Goal: Transaction & Acquisition: Purchase product/service

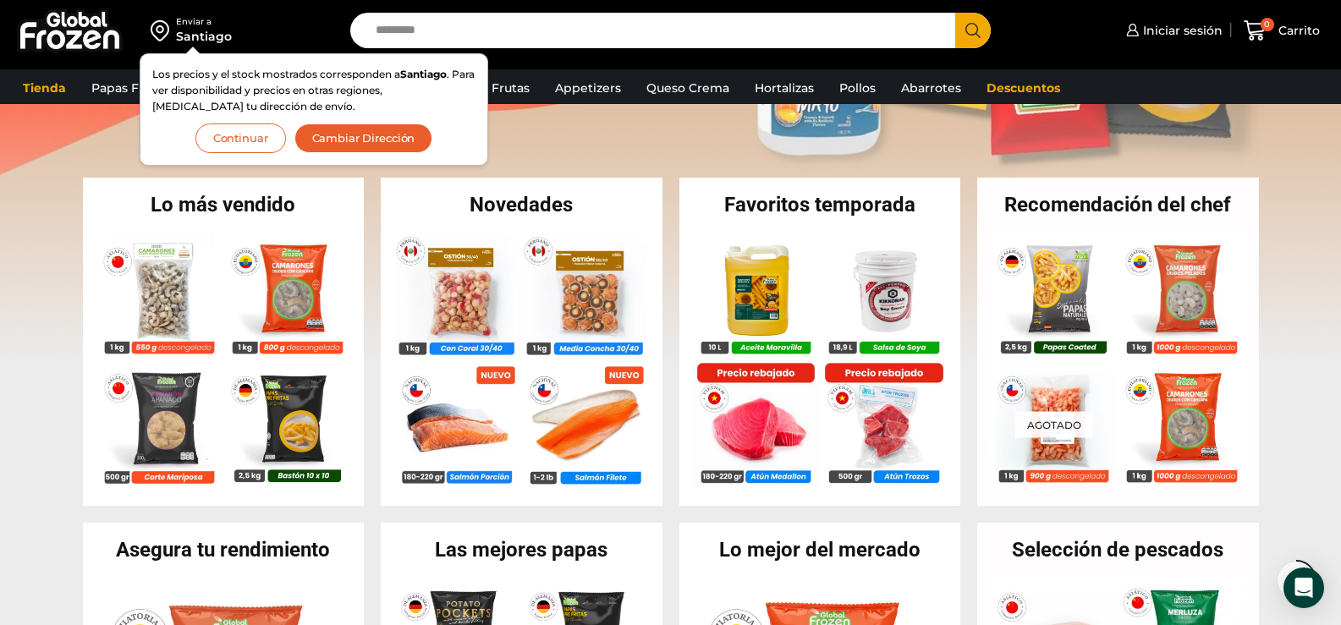
scroll to position [423, 0]
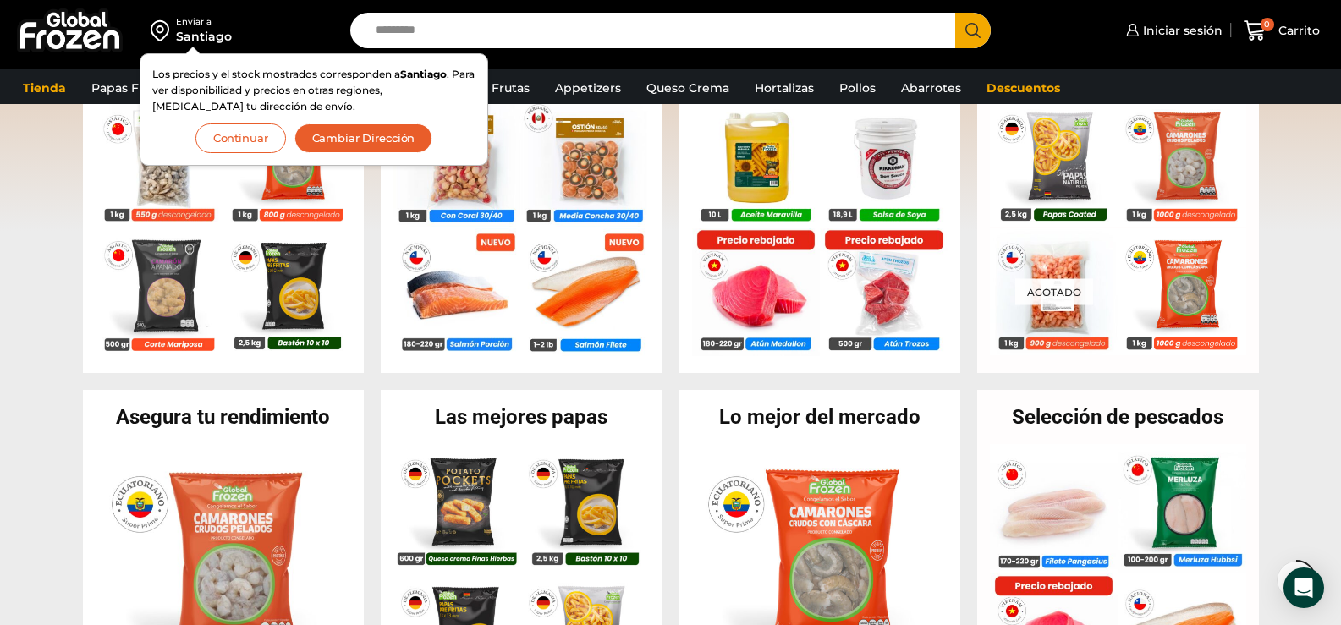
click at [263, 131] on button "Continuar" at bounding box center [240, 139] width 91 height 30
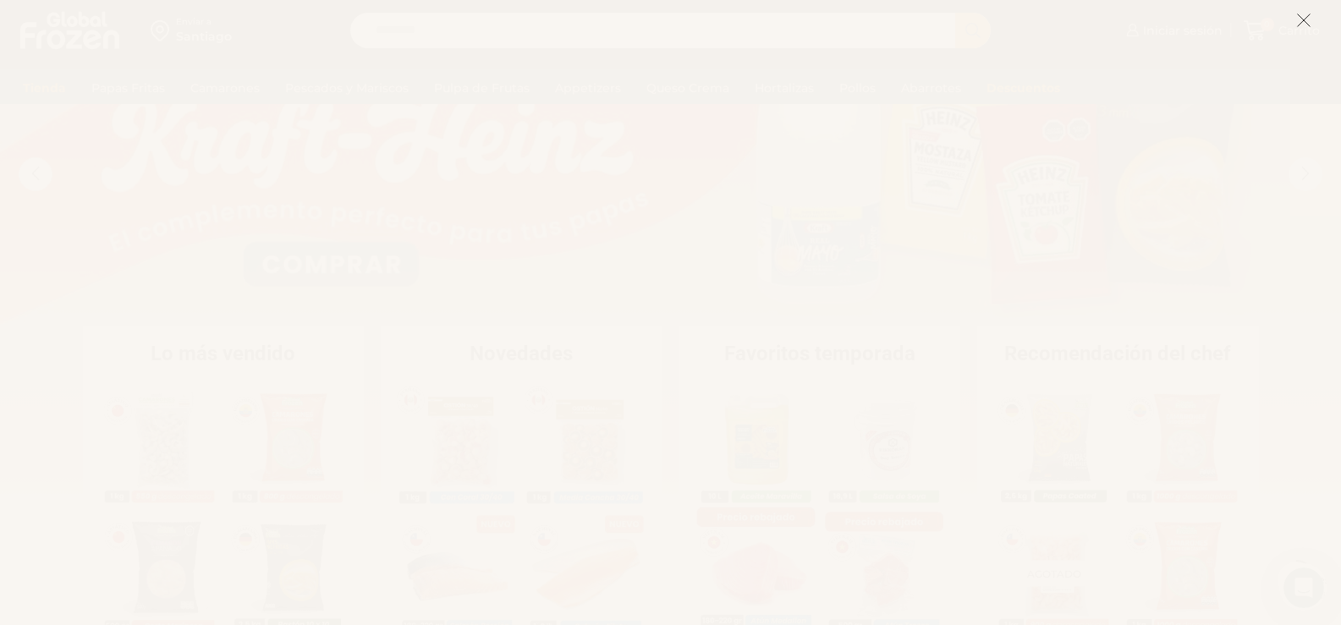
scroll to position [282, 0]
click at [1299, 14] on icon at bounding box center [1303, 20] width 15 height 15
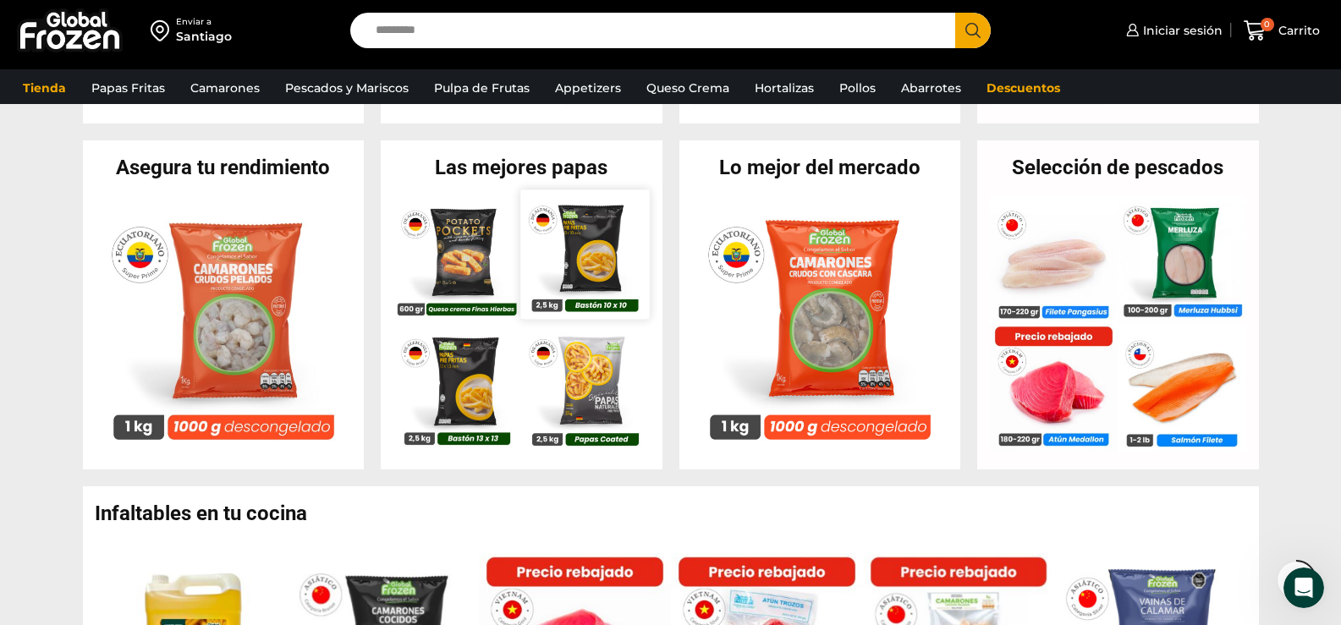
scroll to position [705, 0]
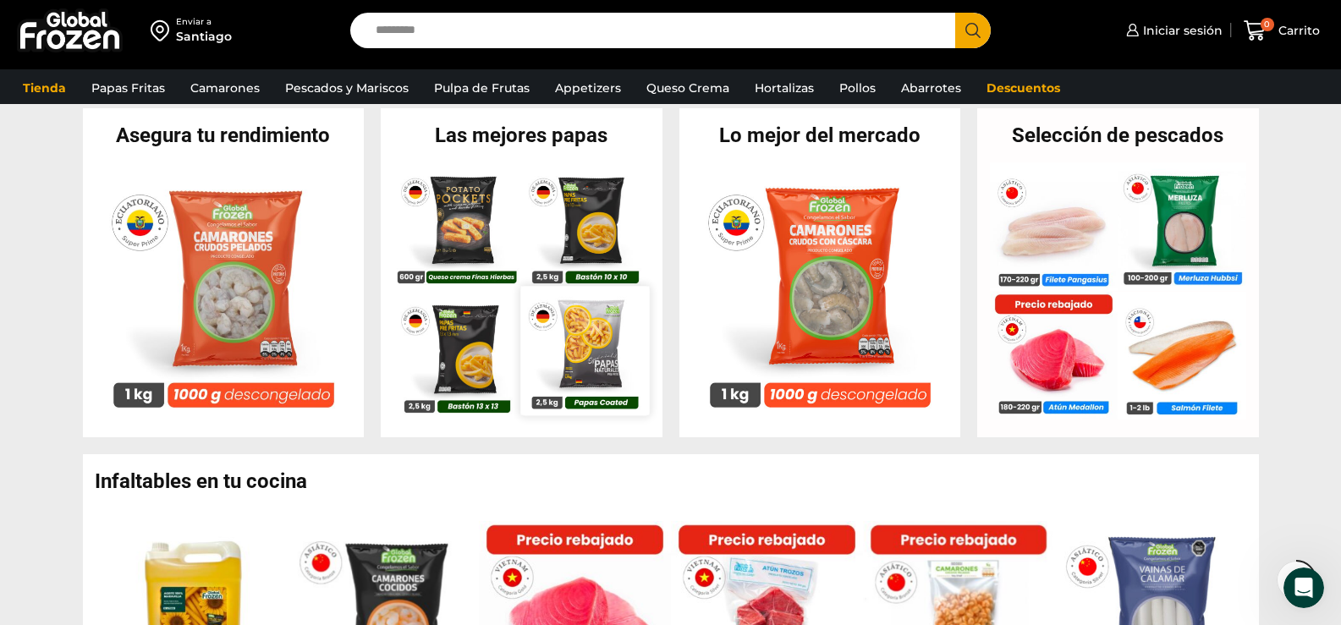
click at [529, 291] on img at bounding box center [585, 351] width 129 height 129
